Goal: Complete application form: Complete application form

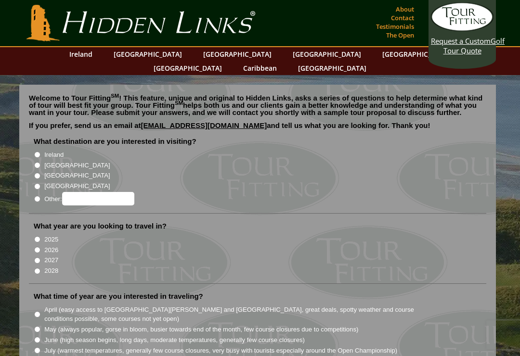
click at [34, 159] on li "[GEOGRAPHIC_DATA]" at bounding box center [262, 164] width 456 height 11
click at [37, 162] on input "[GEOGRAPHIC_DATA]" at bounding box center [37, 165] width 6 height 6
radio input "true"
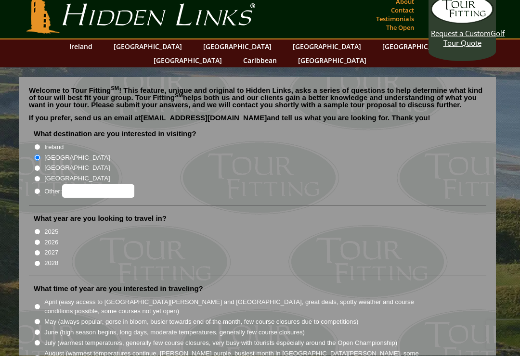
scroll to position [15, 0]
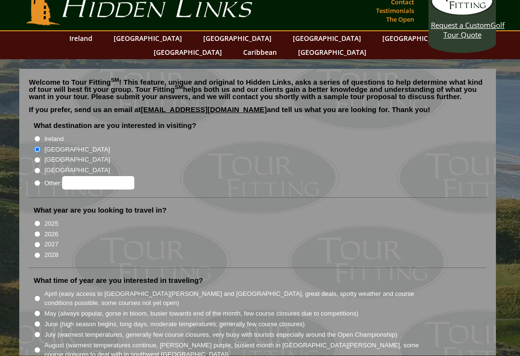
click at [40, 232] on input "2026" at bounding box center [37, 235] width 6 height 6
radio input "true"
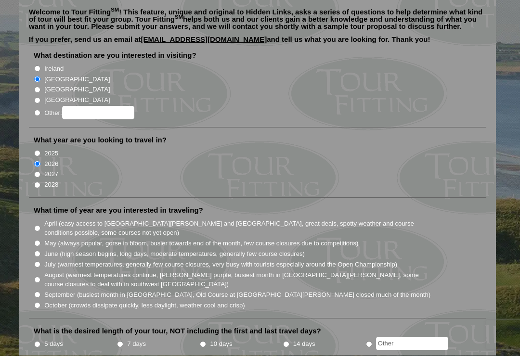
scroll to position [88, 0]
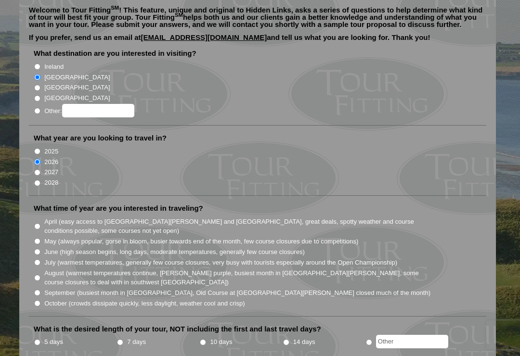
click at [36, 275] on input "August (warmest temperatures continue, [PERSON_NAME] purple, busiest month in […" at bounding box center [37, 278] width 6 height 6
radio input "true"
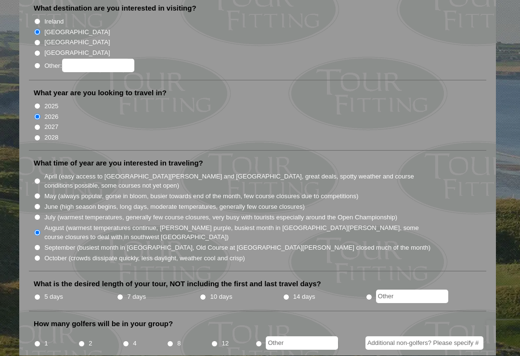
scroll to position [133, 0]
click at [206, 294] on input "10 days" at bounding box center [203, 297] width 6 height 6
radio input "true"
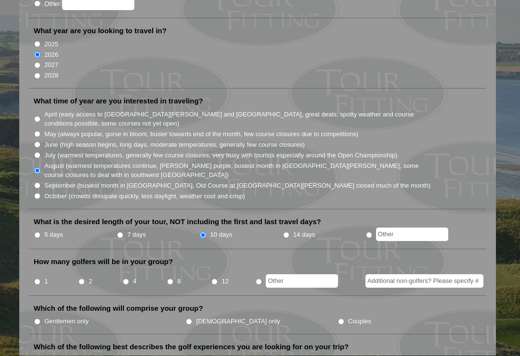
scroll to position [196, 0]
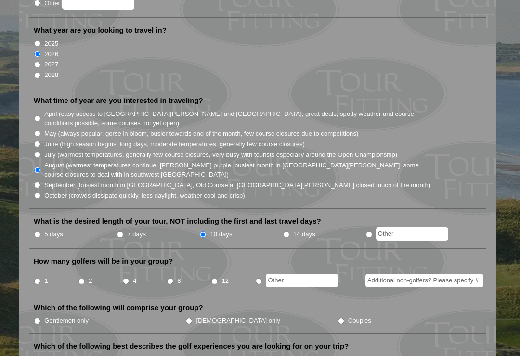
click at [125, 278] on input "4" at bounding box center [126, 281] width 6 height 6
radio input "true"
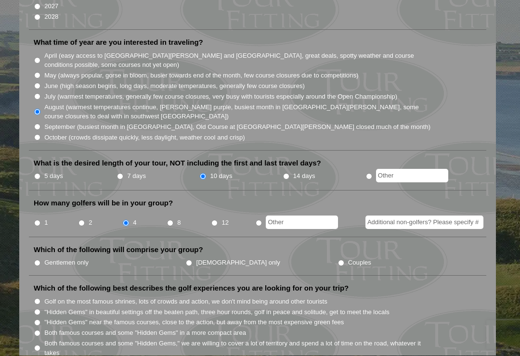
scroll to position [254, 0]
click at [40, 260] on input "Gentlemen only" at bounding box center [37, 263] width 6 height 6
radio input "true"
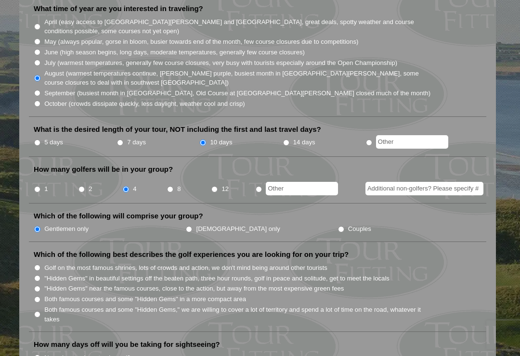
scroll to position [299, 0]
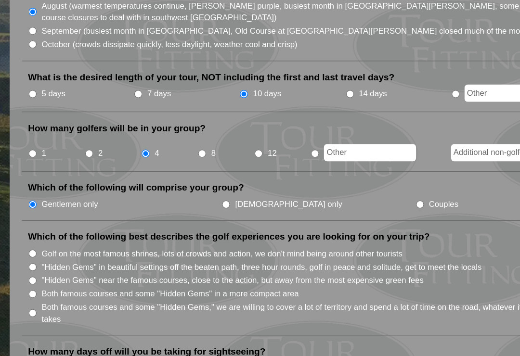
click at [34, 286] on input "Both famous courses and some "Hidden Gems" in a more compact area" at bounding box center [37, 289] width 6 height 6
radio input "true"
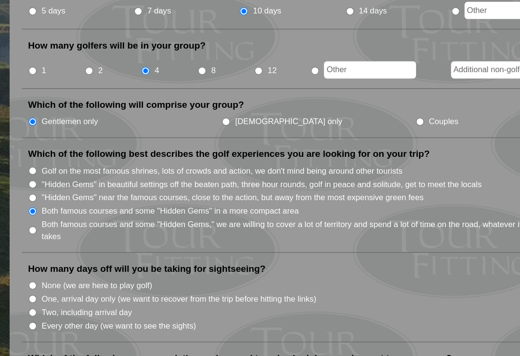
scroll to position [359, 0]
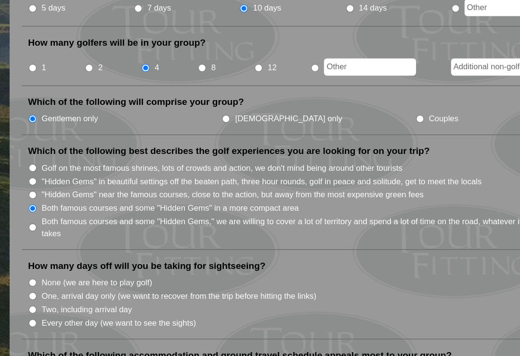
click at [29, 269] on li "How many days off will you be taking for sightseeing? None (we are here to play…" at bounding box center [258, 300] width 458 height 63
click at [34, 284] on input "None (we are here to play golf)" at bounding box center [37, 287] width 6 height 6
radio input "true"
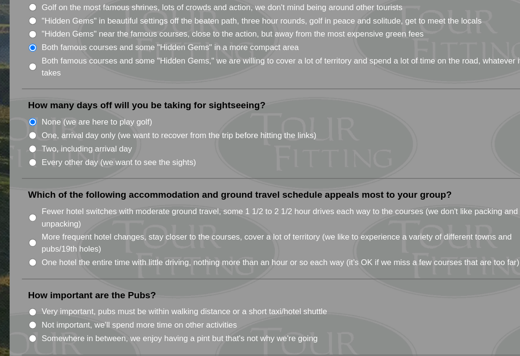
scroll to position [485, 0]
click at [34, 225] on li "Fewer hotel switches with moderate ground travel, some 1 1/2 to 2 1/2 hour driv…" at bounding box center [262, 235] width 456 height 20
click at [34, 233] on input "Fewer hotel switches with moderate ground travel, some 1 1/2 to 2 1/2 hour driv…" at bounding box center [37, 236] width 6 height 6
radio input "true"
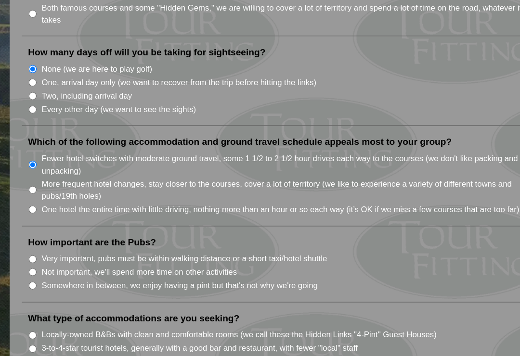
scroll to position [527, 0]
click at [34, 286] on input "Somewhere in between, we enjoy having a pint but that's not why we're going" at bounding box center [37, 289] width 6 height 6
radio input "true"
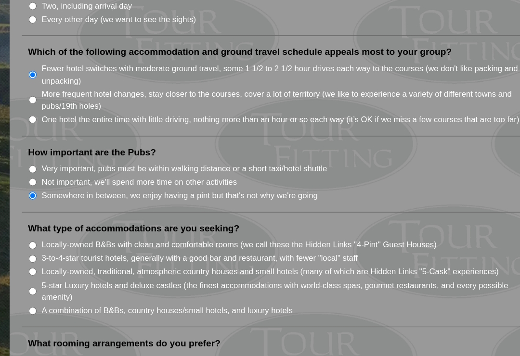
scroll to position [598, 0]
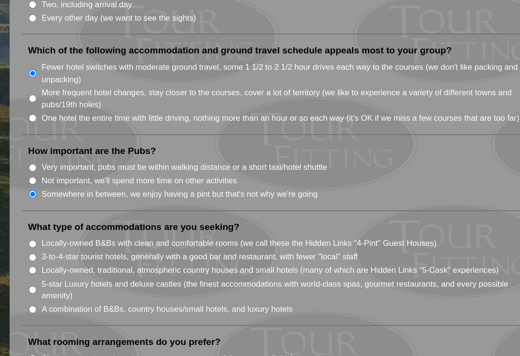
click at [34, 275] on input "Locally-owned, traditional, atmospheric country houses and small hotels (many o…" at bounding box center [37, 278] width 6 height 6
radio input "true"
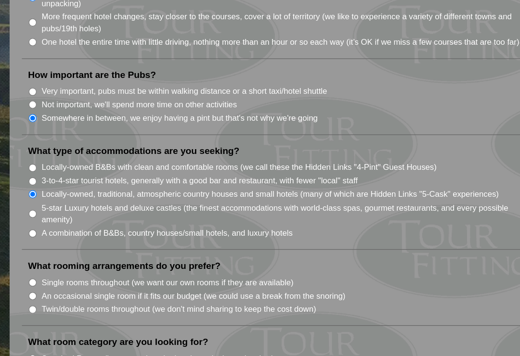
scroll to position [659, 0]
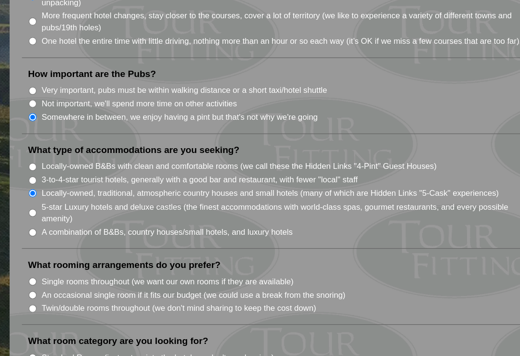
click at [34, 304] on input "Twin/double rooms throughout (we don't mind sharing to keep the cost down)" at bounding box center [37, 307] width 6 height 6
radio input "true"
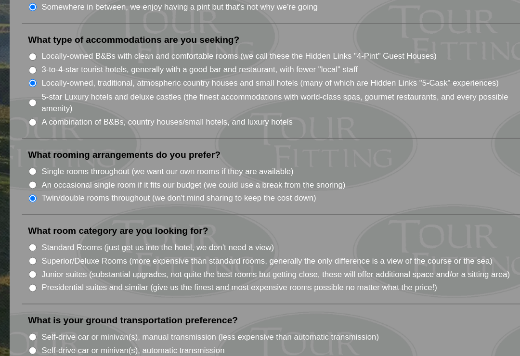
scroll to position [745, 0]
click at [34, 256] on input "Standard Rooms (just get us into the hotel, we don't need a view)" at bounding box center [37, 259] width 6 height 6
radio input "true"
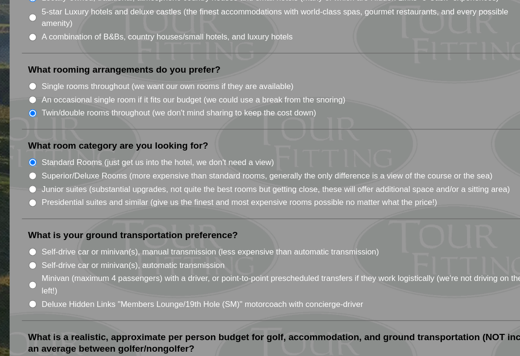
scroll to position [812, 0]
click at [34, 278] on li "Minivan (maximum 4 passengers) with a driver, or point-to-point prescheduled tr…" at bounding box center [262, 288] width 456 height 20
click at [34, 286] on input "Minivan (maximum 4 passengers) with a driver, or point-to-point prescheduled tr…" at bounding box center [37, 289] width 6 height 6
radio input "true"
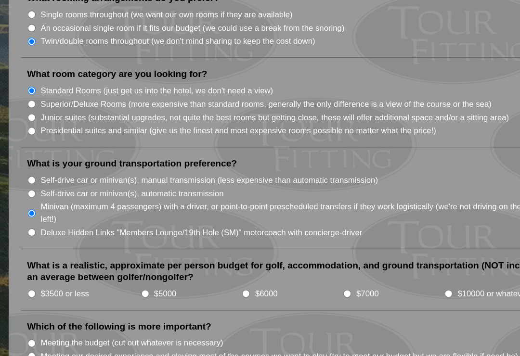
scroll to position [869, 0]
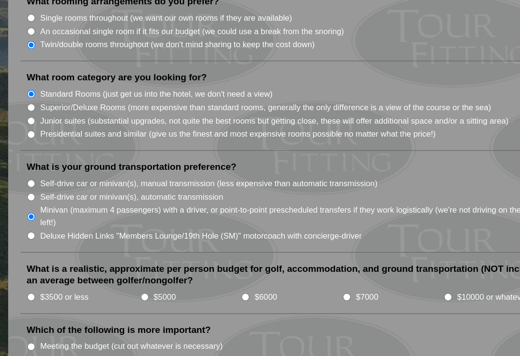
click at [123, 292] on input "$5000" at bounding box center [126, 295] width 6 height 6
radio input "true"
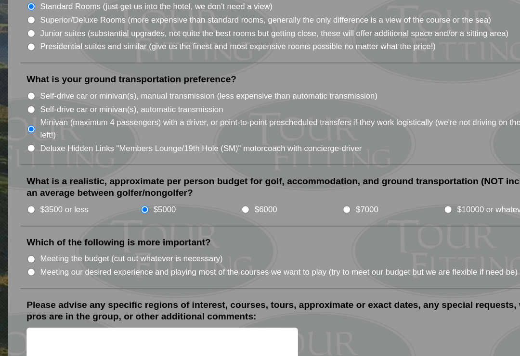
scroll to position [938, 0]
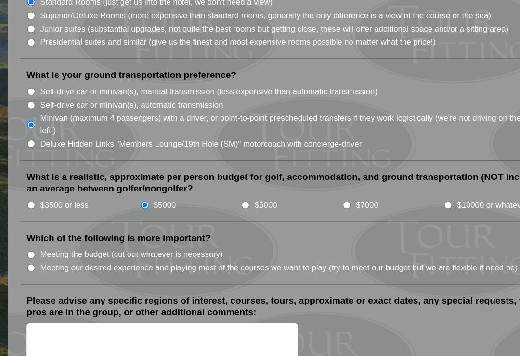
click at [34, 273] on input "Meeting our desired experience and playing most of the courses we want to play …" at bounding box center [37, 276] width 6 height 6
radio input "true"
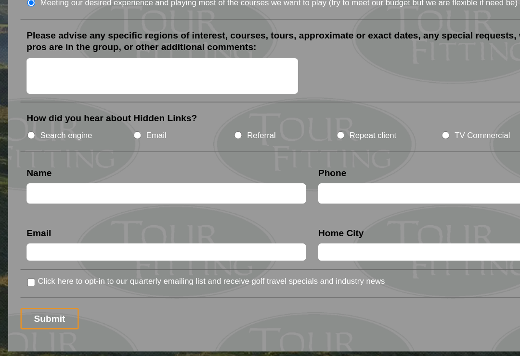
scroll to position [1149, 0]
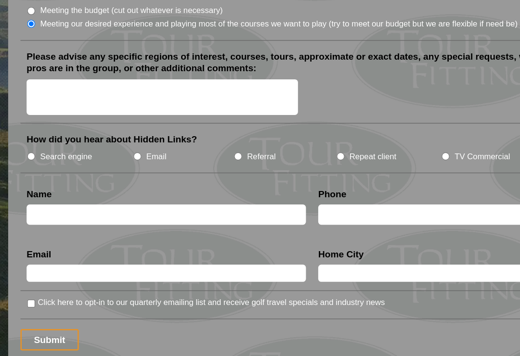
click at [40, 207] on input "text" at bounding box center [143, 215] width 219 height 16
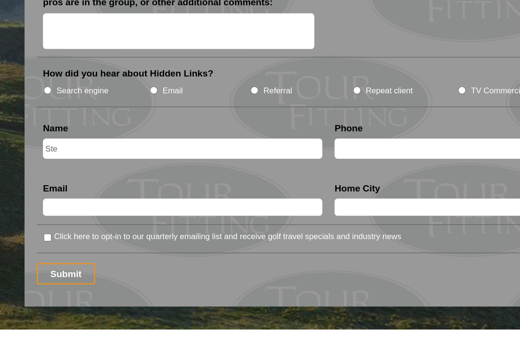
type input "[PERSON_NAME]"
click at [295, 207] on input "text" at bounding box center [371, 215] width 219 height 16
type input "[PHONE_NUMBER]"
click at [52, 254] on input "text" at bounding box center [143, 260] width 219 height 13
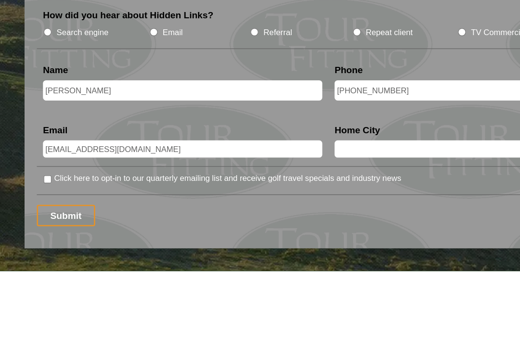
type input "[EMAIL_ADDRESS][DOMAIN_NAME]"
click at [281, 254] on input "text" at bounding box center [371, 260] width 219 height 13
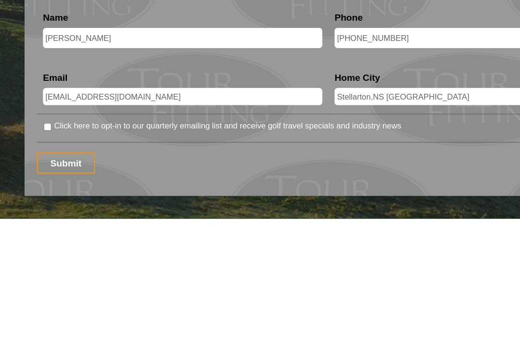
type input "Stellarton,NS [GEOGRAPHIC_DATA]"
click at [34, 281] on input "Click here to opt-in to our quarterly emailing list and receive golf travel spe…" at bounding box center [37, 284] width 6 height 6
checkbox input "true"
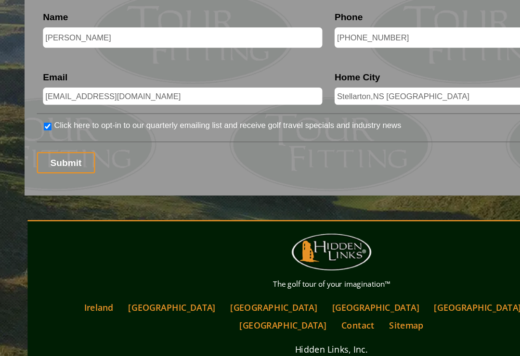
click at [52, 184] on input "Submit" at bounding box center [52, 192] width 46 height 17
